Goal: Information Seeking & Learning: Learn about a topic

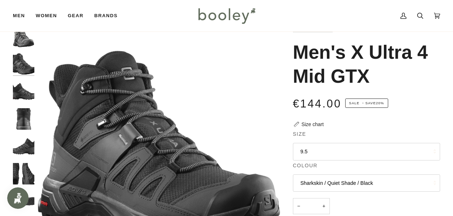
scroll to position [23, 0]
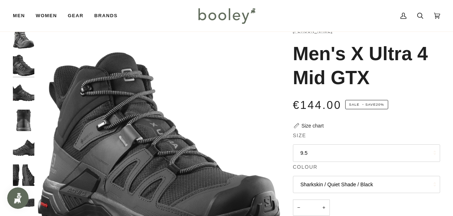
click at [25, 70] on img "Salomon Men's X Ultra 4 Mid GTX Black / Magnet / Pearl Blue - Booley Galway" at bounding box center [23, 64] width 21 height 21
click at [23, 88] on img "Salomon Men's X Ultra 4 Mid GTX Black / Magnet / Pearl Blue - Booley Galway" at bounding box center [23, 92] width 21 height 21
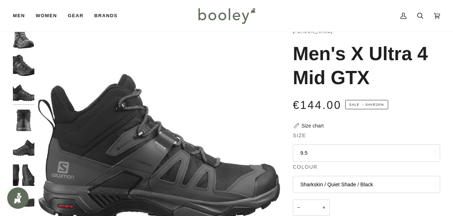
click at [21, 132] on div at bounding box center [25, 136] width 25 height 219
click at [22, 107] on div at bounding box center [25, 136] width 25 height 219
click at [22, 133] on div at bounding box center [25, 136] width 25 height 219
click at [23, 147] on img "Salomon Men's X Ultra 4 Mid GTX Black / Magnet / Pearl Blue - Booley Galway" at bounding box center [23, 147] width 21 height 21
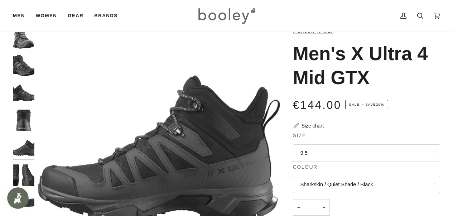
click at [23, 174] on img "Salomon Men's X Ultra 4 Mid GTX Black / Magnet / Pearl Blue - Booley Galway" at bounding box center [23, 174] width 21 height 21
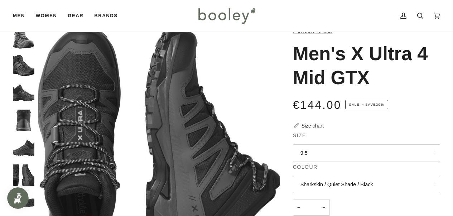
click at [26, 46] on img "Salomon Men's X Ultra 4 Mid GTX Sharkskin / Quiet Shade / Black - Booley Galway" at bounding box center [23, 37] width 21 height 21
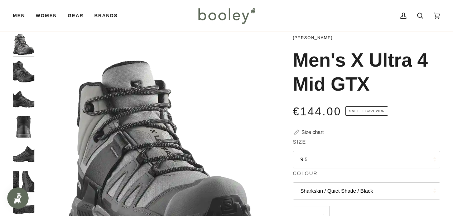
scroll to position [20, 0]
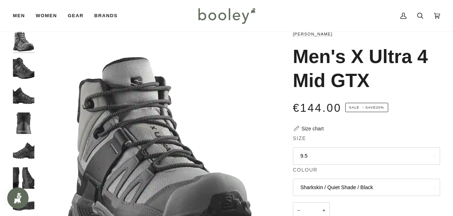
click at [24, 92] on img "Salomon Men's X Ultra 4 Mid GTX Black / Magnet / Pearl Blue - Booley Galway" at bounding box center [23, 95] width 21 height 21
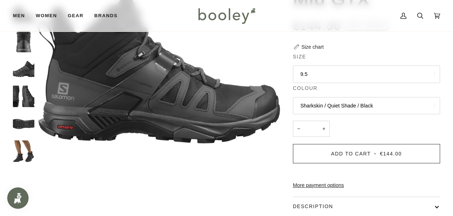
scroll to position [102, 0]
click at [21, 153] on img "Salomon Men's X Ultra 4 Mid GTX Black / Magnet / Pearl Blue - Booley Galway" at bounding box center [23, 150] width 21 height 21
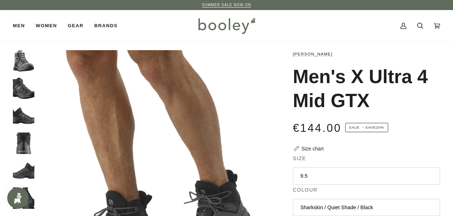
scroll to position [0, 0]
click at [21, 56] on img "Salomon Men's X Ultra 4 Mid GTX Sharkskin / Quiet Shade / Black - Booley Galway" at bounding box center [23, 60] width 21 height 21
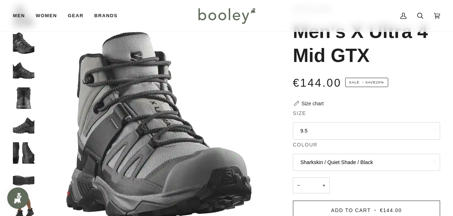
scroll to position [54, 0]
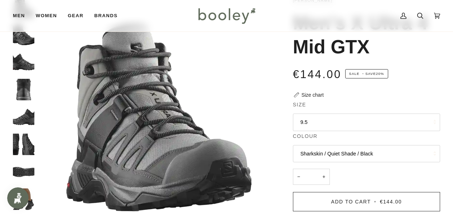
click at [22, 65] on img "Salomon Men's X Ultra 4 Mid GTX Black / Magnet / Pearl Blue - Booley Galway" at bounding box center [23, 61] width 21 height 21
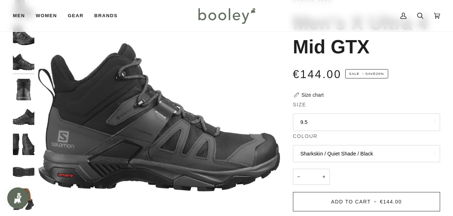
click at [22, 89] on img "Salomon Men's X Ultra 4 Mid GTX Black / Magnet / Pearl Blue - Booley Galway" at bounding box center [23, 89] width 21 height 21
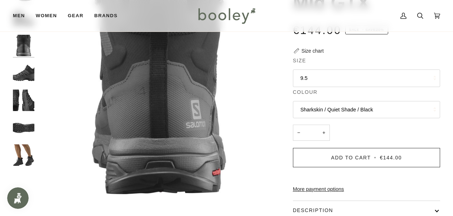
scroll to position [98, 0]
click at [21, 67] on img "Salomon Men's X Ultra 4 Mid GTX Black / Magnet / Pearl Blue - Booley Galway" at bounding box center [23, 72] width 21 height 21
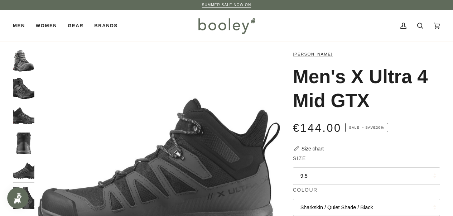
scroll to position [0, 0]
click at [21, 67] on img "Salomon Men's X Ultra 4 Mid GTX Sharkskin / Quiet Shade / Black - Booley Galway" at bounding box center [23, 60] width 21 height 21
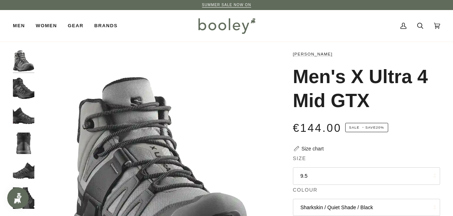
click at [28, 93] on img "Salomon Men's X Ultra 4 Mid GTX Black / Magnet / Pearl Blue - Booley Galway" at bounding box center [23, 87] width 21 height 21
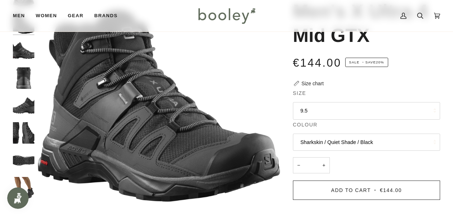
scroll to position [73, 0]
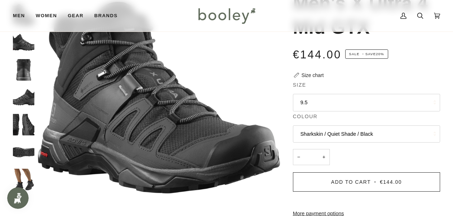
click at [24, 118] on img "Salomon Men's X Ultra 4 Mid GTX Black / Magnet / Pearl Blue - Booley Galway" at bounding box center [23, 124] width 21 height 21
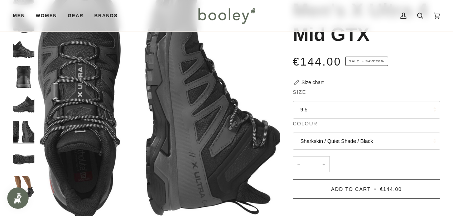
scroll to position [64, 0]
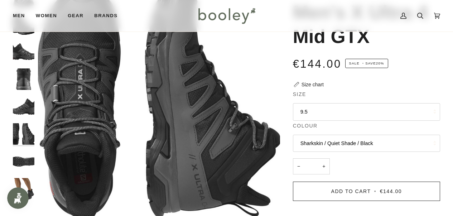
click at [25, 80] on img "Salomon Men's X Ultra 4 Mid GTX Black / Magnet / Pearl Blue - Booley Galway" at bounding box center [23, 78] width 21 height 21
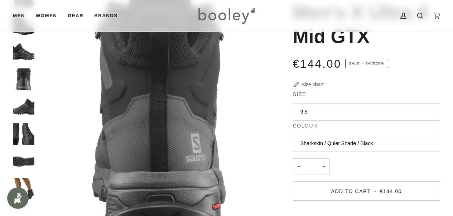
click at [24, 48] on img "Salomon Men's X Ultra 4 Mid GTX Black / Magnet / Pearl Blue - Booley Galway" at bounding box center [23, 51] width 21 height 21
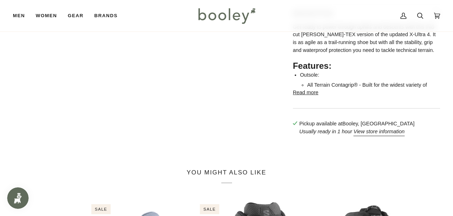
scroll to position [295, 0]
click at [298, 96] on button "Read more" at bounding box center [305, 92] width 25 height 8
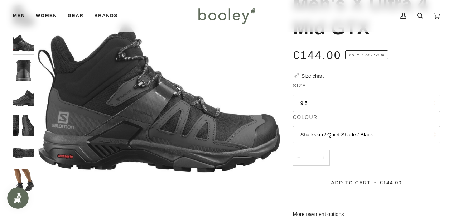
scroll to position [73, 0]
click at [25, 155] on img "Salomon Men's X Ultra 4 Mid GTX Black / Magnet / Pearl Blue - Booley Galway" at bounding box center [23, 152] width 21 height 21
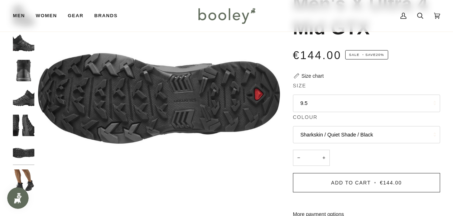
click at [25, 121] on img "Salomon Men's X Ultra 4 Mid GTX Black / Magnet / Pearl Blue - Booley Galway" at bounding box center [23, 125] width 21 height 21
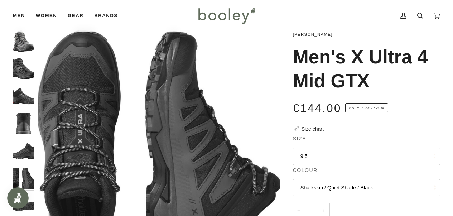
scroll to position [17, 0]
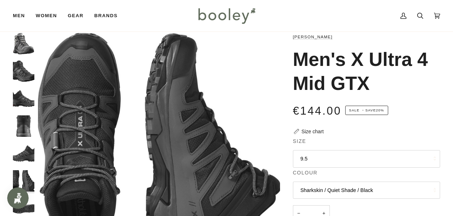
click at [32, 43] on img "Salomon Men's X Ultra 4 Mid GTX Sharkskin / Quiet Shade / Black - Booley Galway" at bounding box center [23, 43] width 21 height 21
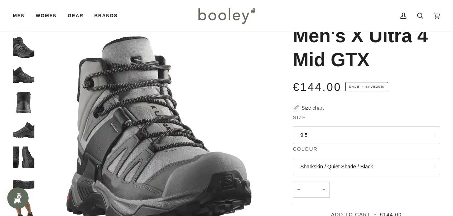
scroll to position [41, 0]
click at [377, 87] on span "Sale • Save 20%" at bounding box center [366, 86] width 43 height 9
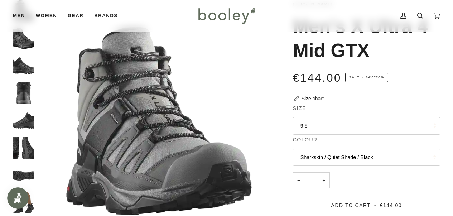
scroll to position [56, 0]
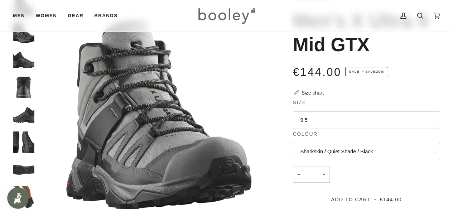
click at [29, 59] on img "Salomon Men's X Ultra 4 Mid GTX Black / Magnet / Pearl Blue - Booley Galway" at bounding box center [23, 59] width 21 height 21
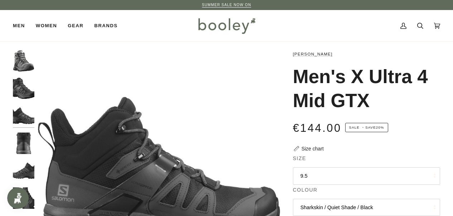
scroll to position [0, 0]
